Goal: Task Accomplishment & Management: Manage account settings

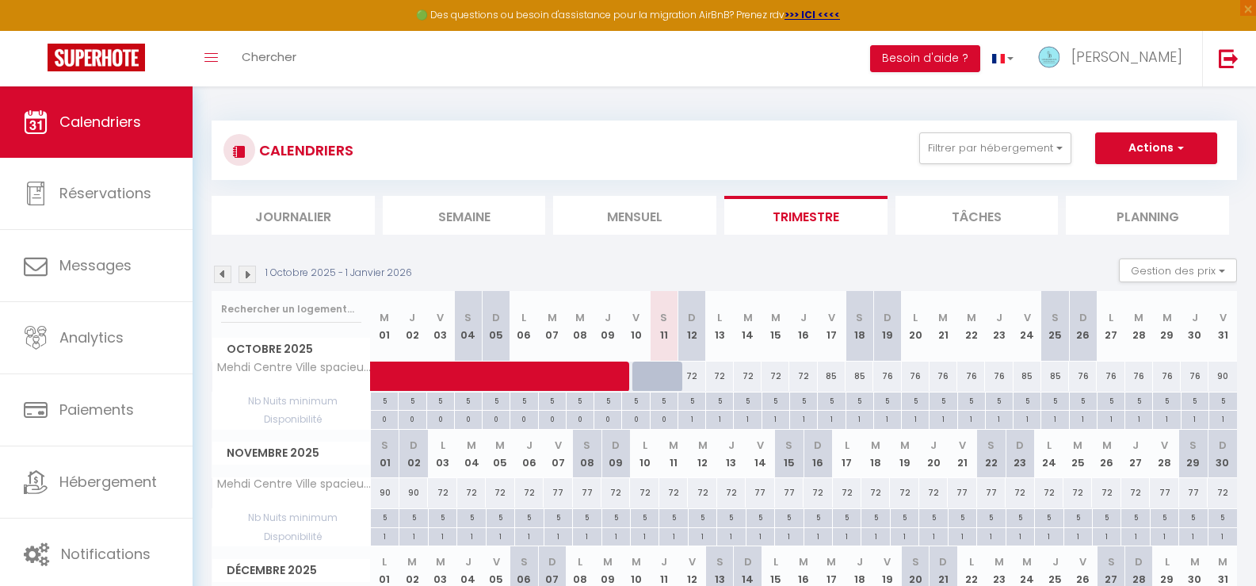
select select "0"
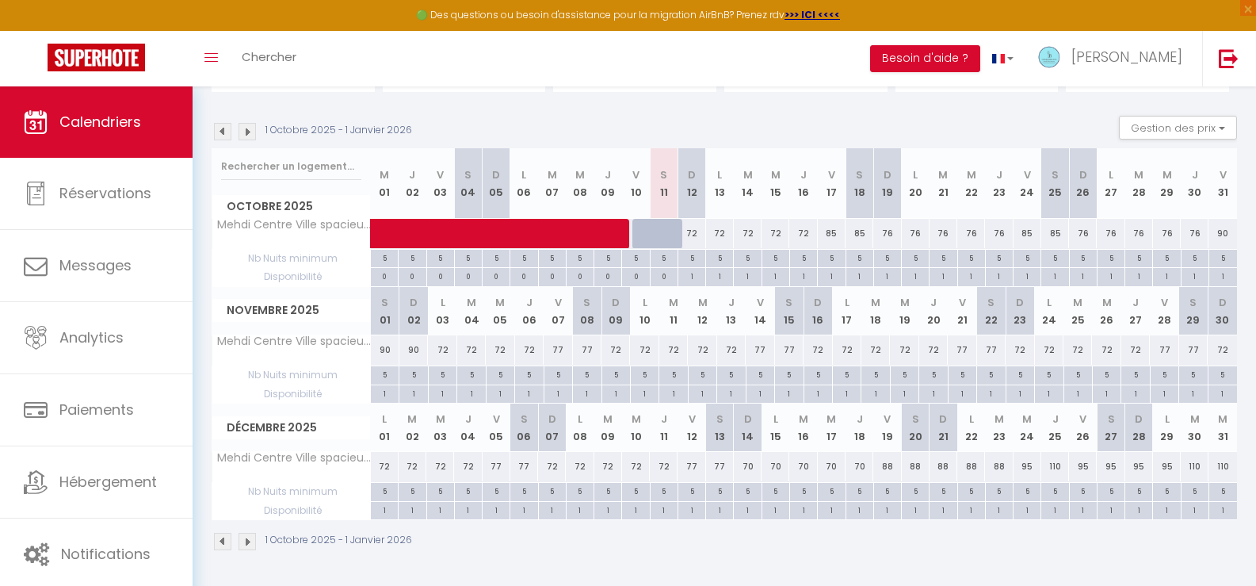
scroll to position [143, 0]
